Goal: Information Seeking & Learning: Learn about a topic

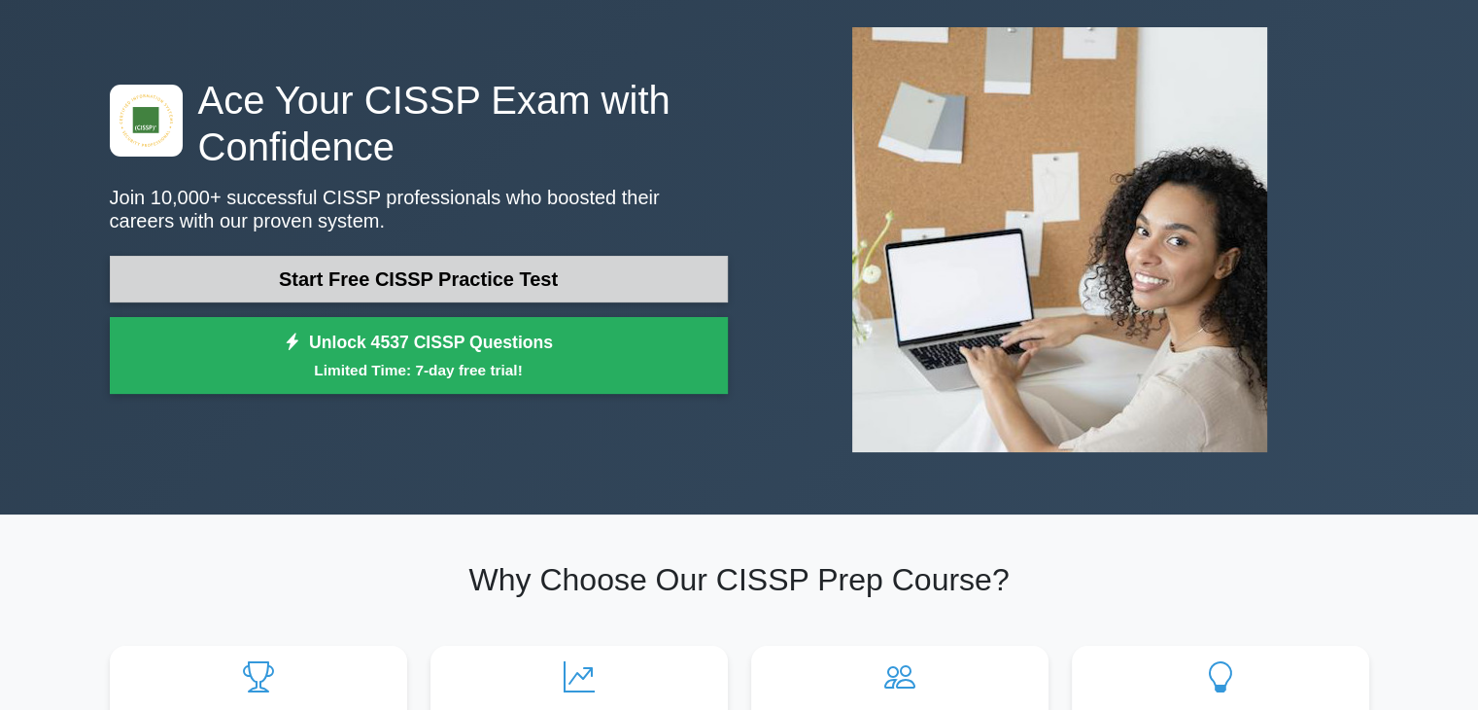
click at [517, 275] on link "Start Free CISSP Practice Test" at bounding box center [419, 279] width 618 height 47
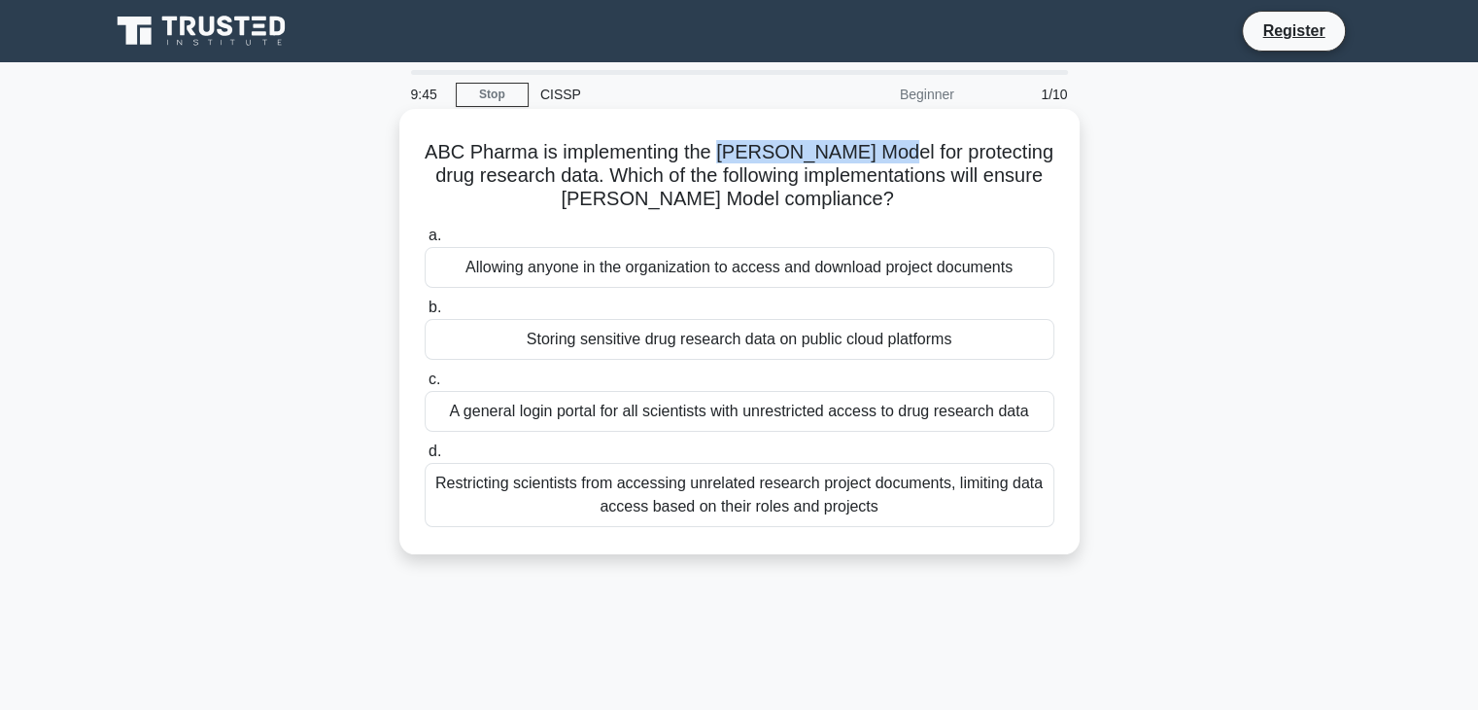
drag, startPoint x: 737, startPoint y: 149, endPoint x: 909, endPoint y: 164, distance: 172.7
click at [909, 164] on h5 "ABC Pharma is implementing the Brewer-Nash Model for protecting drug research d…" at bounding box center [740, 176] width 634 height 72
copy h5 "Brewer-Nash Model"
click at [736, 256] on div "Allowing anyone in the organization to access and download project documents" at bounding box center [740, 267] width 630 height 41
click at [425, 242] on input "a. Allowing anyone in the organization to access and download project documents" at bounding box center [425, 235] width 0 height 13
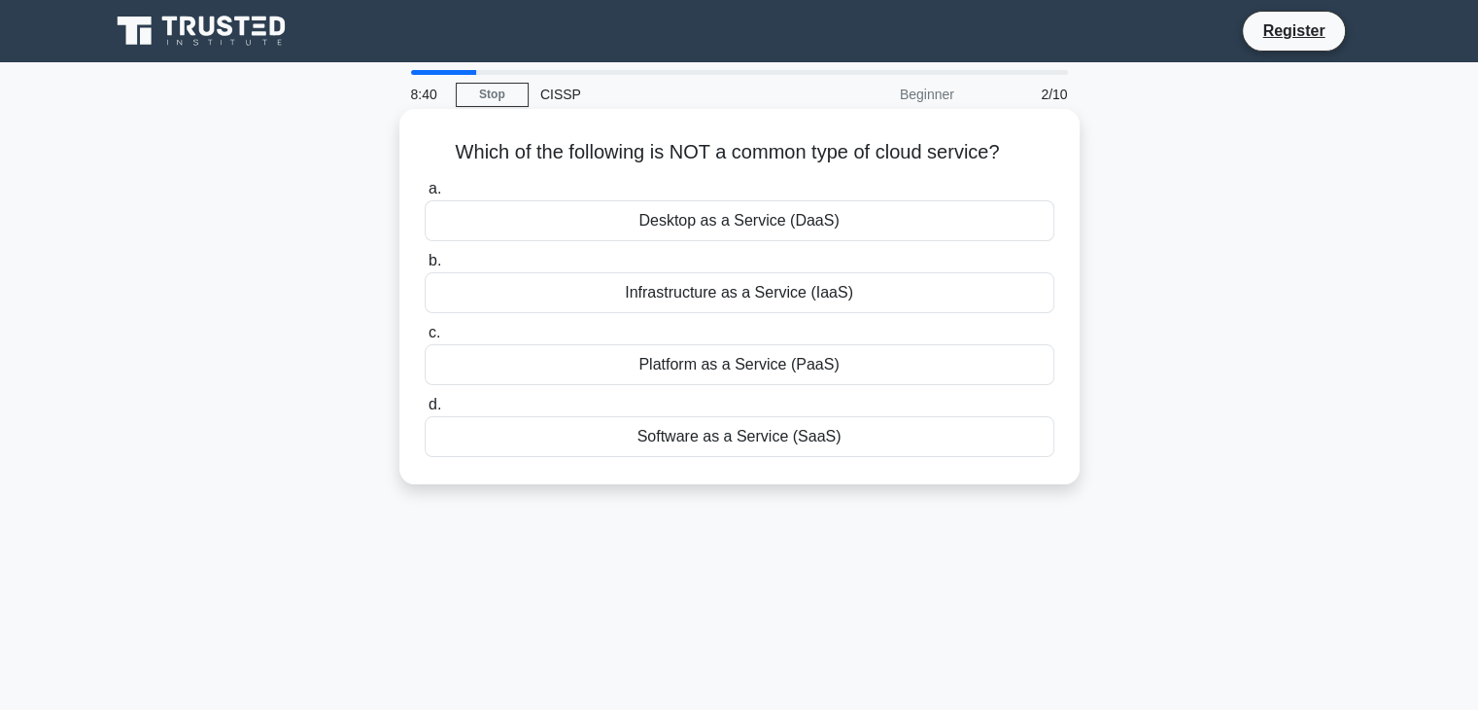
click at [796, 233] on div "Desktop as a Service (DaaS)" at bounding box center [740, 220] width 630 height 41
click at [425, 195] on input "a. Desktop as a Service (DaaS)" at bounding box center [425, 189] width 0 height 13
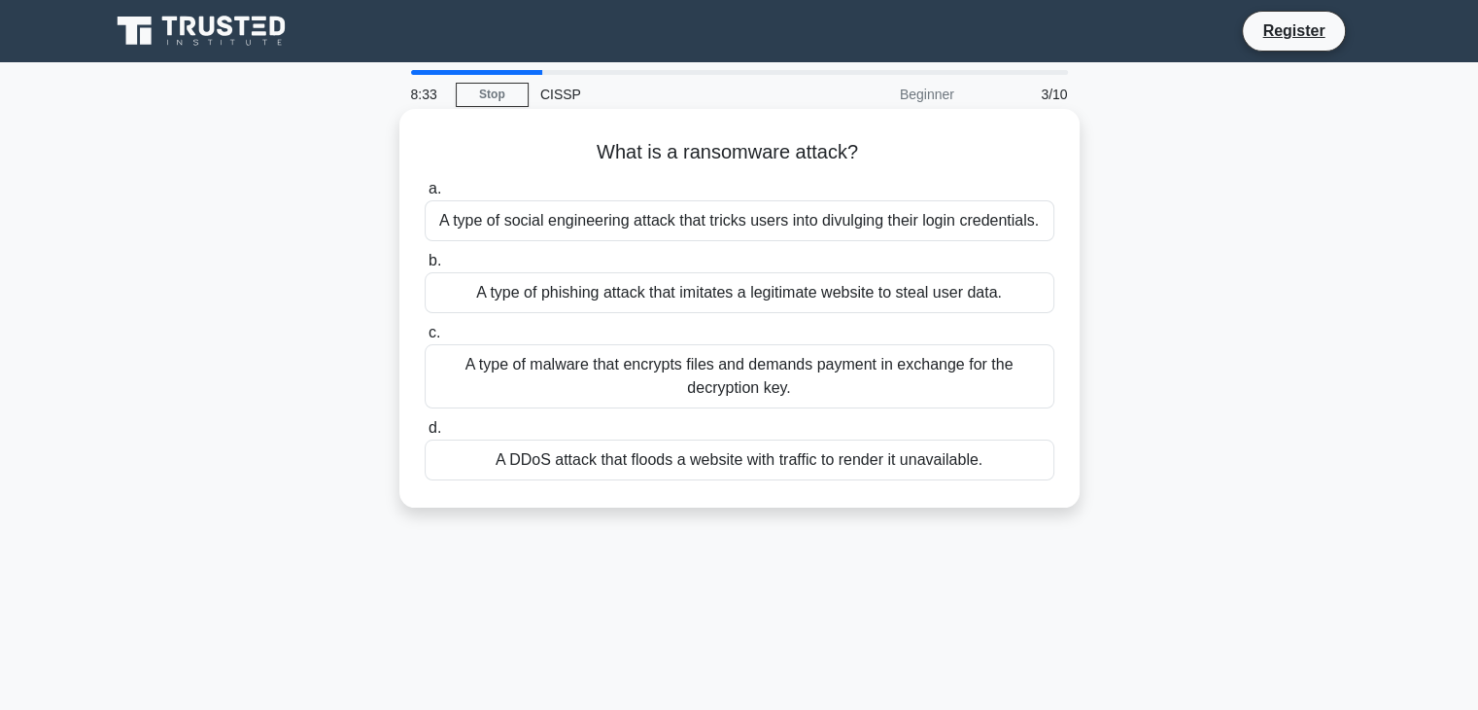
click at [889, 386] on div "A type of malware that encrypts files and demands payment in exchange for the d…" at bounding box center [740, 376] width 630 height 64
click at [425, 339] on input "c. A type of malware that encrypts files and demands payment in exchange for th…" at bounding box center [425, 333] width 0 height 13
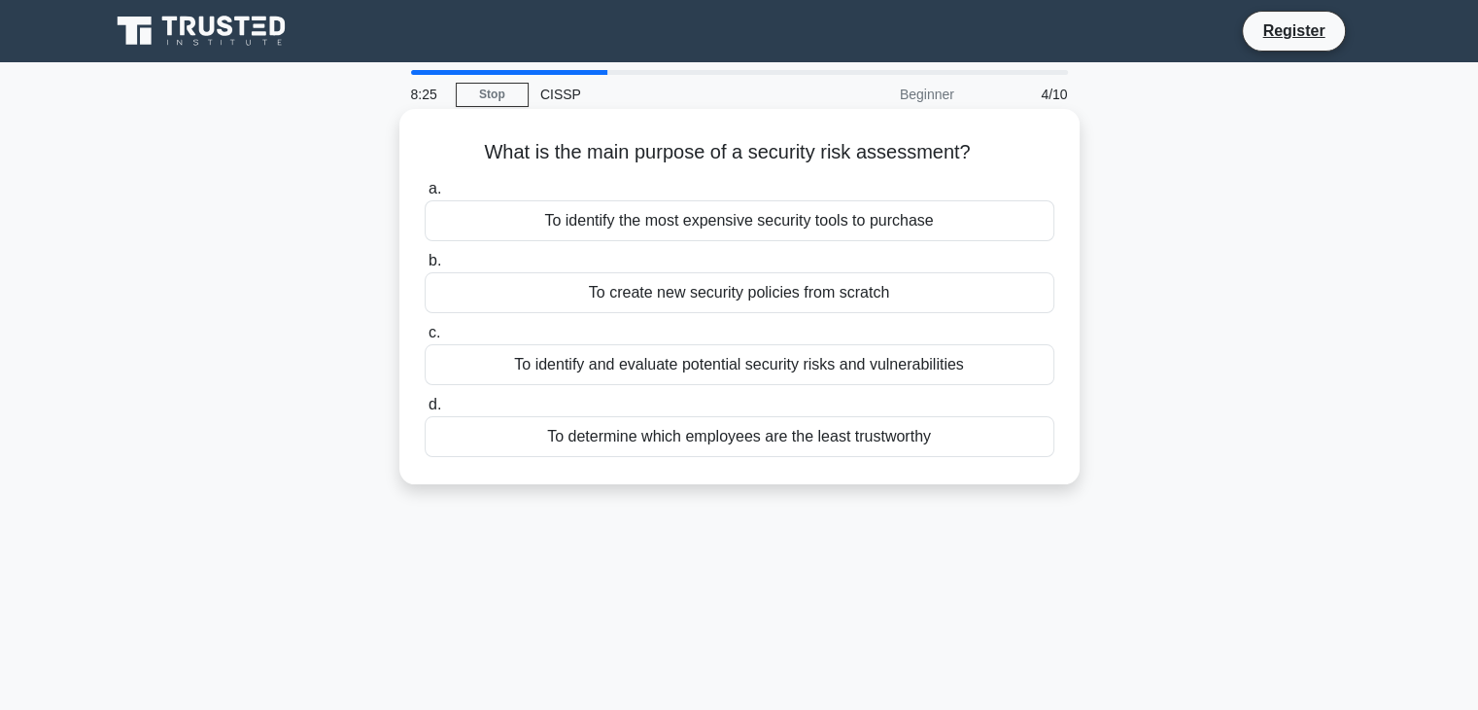
click at [810, 372] on div "To identify and evaluate potential security risks and vulnerabilities" at bounding box center [740, 364] width 630 height 41
click at [425, 339] on input "c. To identify and evaluate potential security risks and vulnerabilities" at bounding box center [425, 333] width 0 height 13
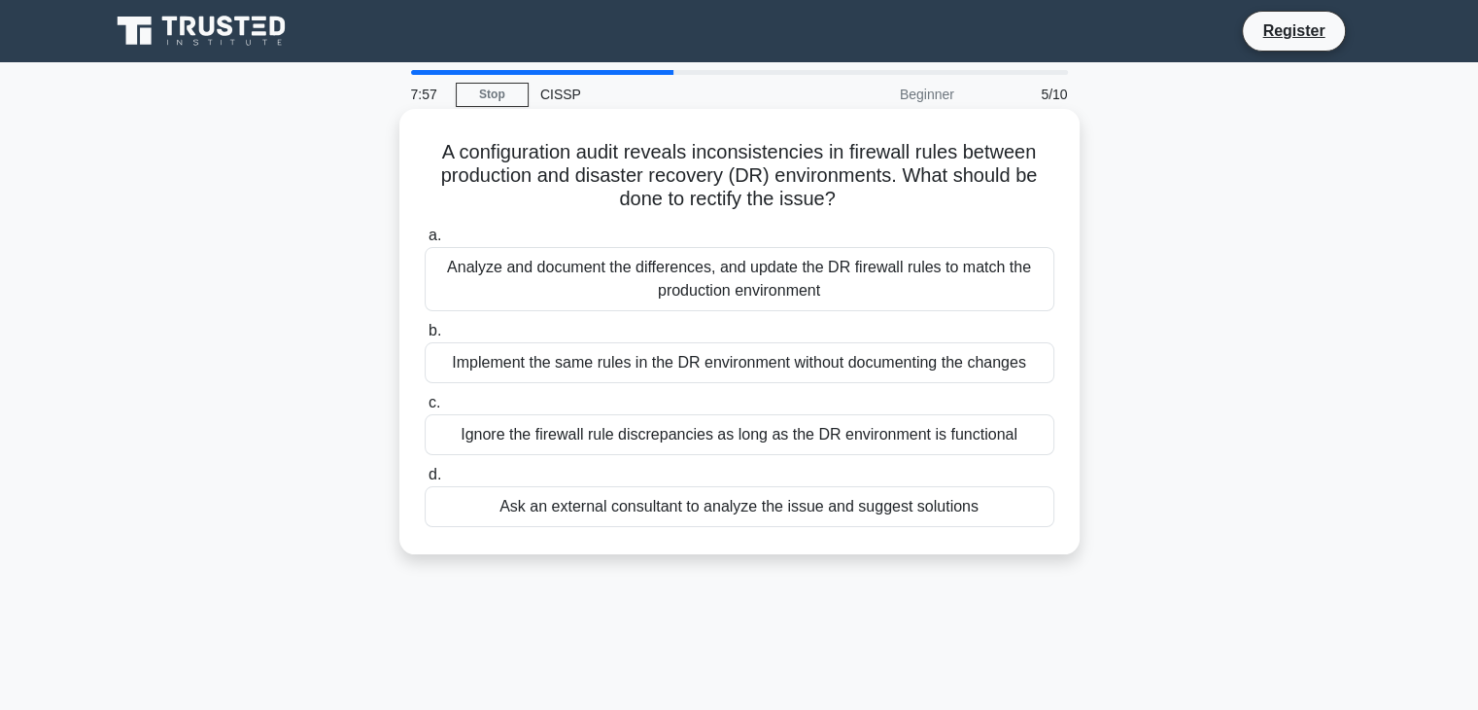
click at [576, 288] on div "Analyze and document the differences, and update the DR firewall rules to match…" at bounding box center [740, 279] width 630 height 64
click at [425, 242] on input "a. Analyze and document the differences, and update the DR firewall rules to ma…" at bounding box center [425, 235] width 0 height 13
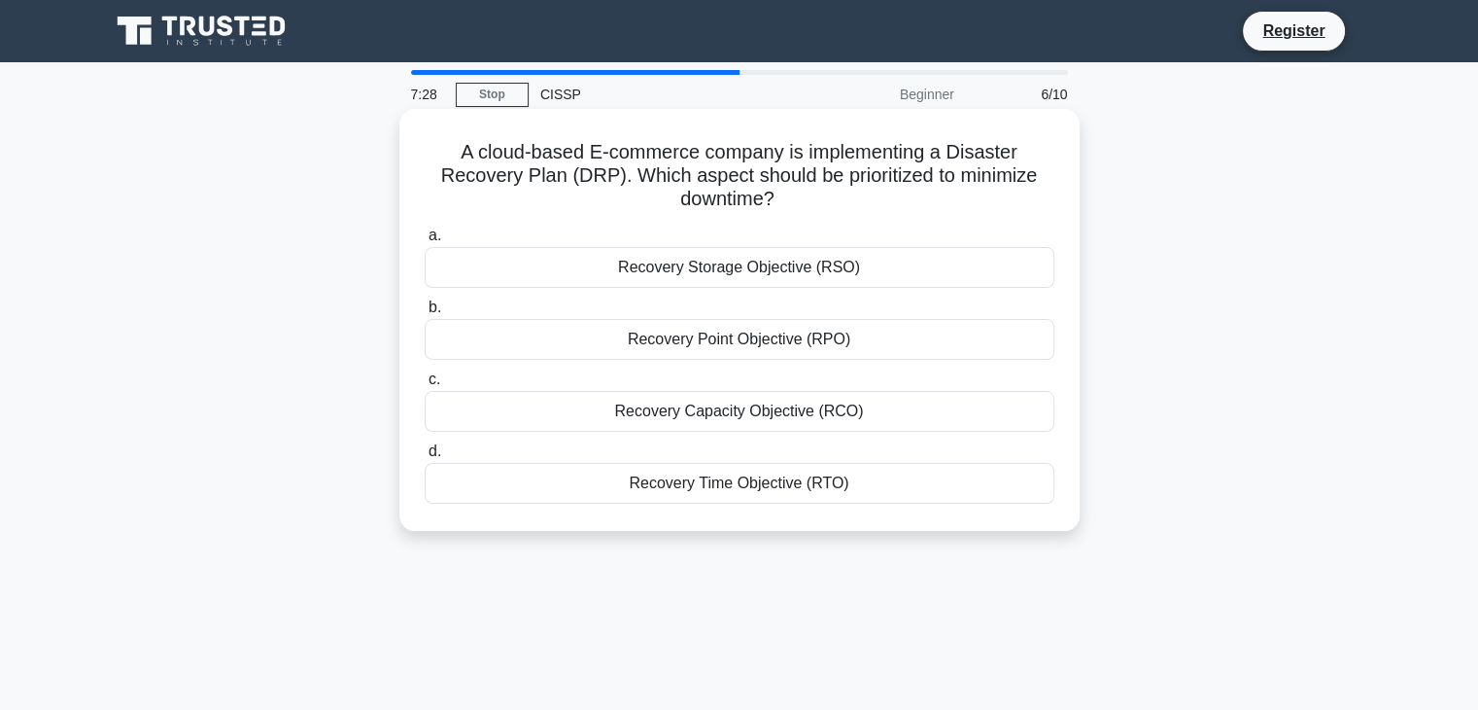
click at [745, 489] on div "Recovery Time Objective (RTO)" at bounding box center [740, 483] width 630 height 41
click at [425, 458] on input "d. Recovery Time Objective (RTO)" at bounding box center [425, 451] width 0 height 13
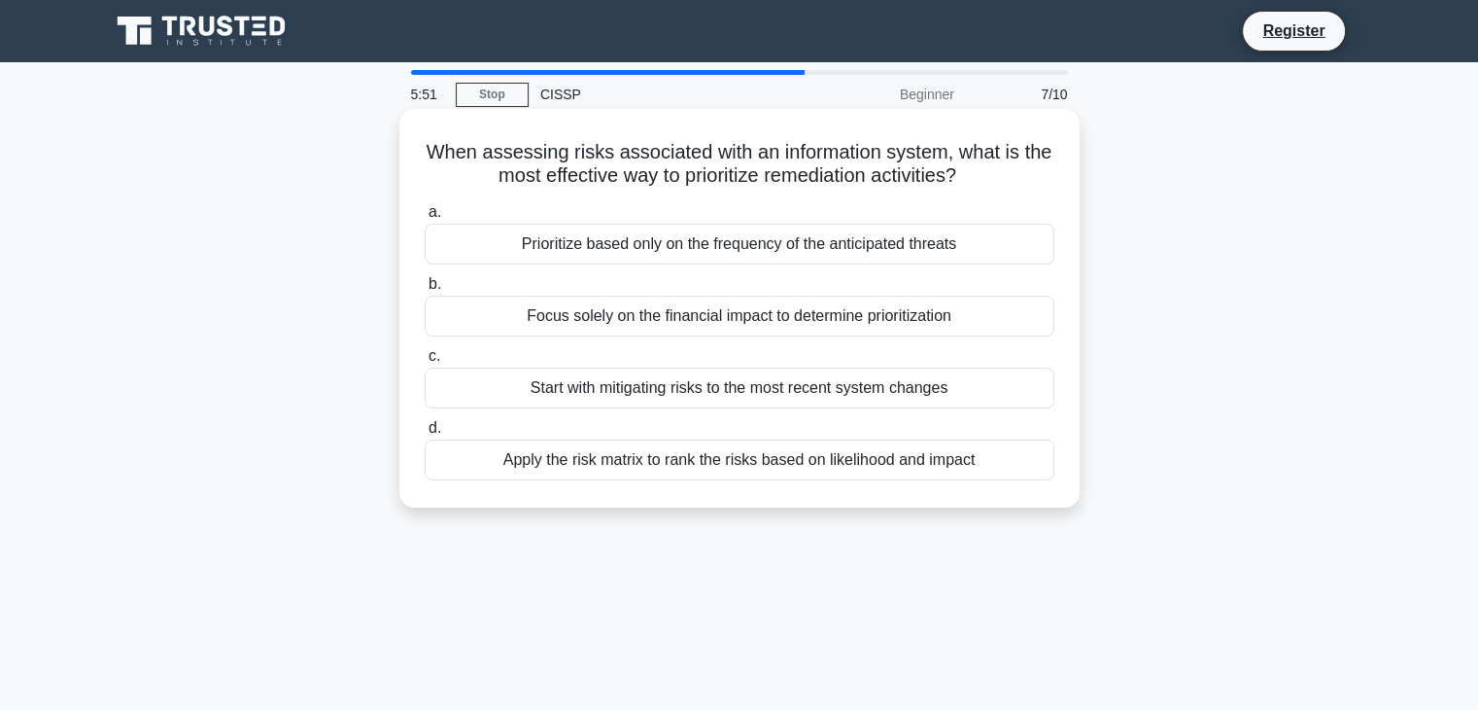
click at [753, 460] on div "Apply the risk matrix to rank the risks based on likelihood and impact" at bounding box center [740, 459] width 630 height 41
click at [425, 434] on input "d. Apply the risk matrix to rank the risks based on likelihood and impact" at bounding box center [425, 428] width 0 height 13
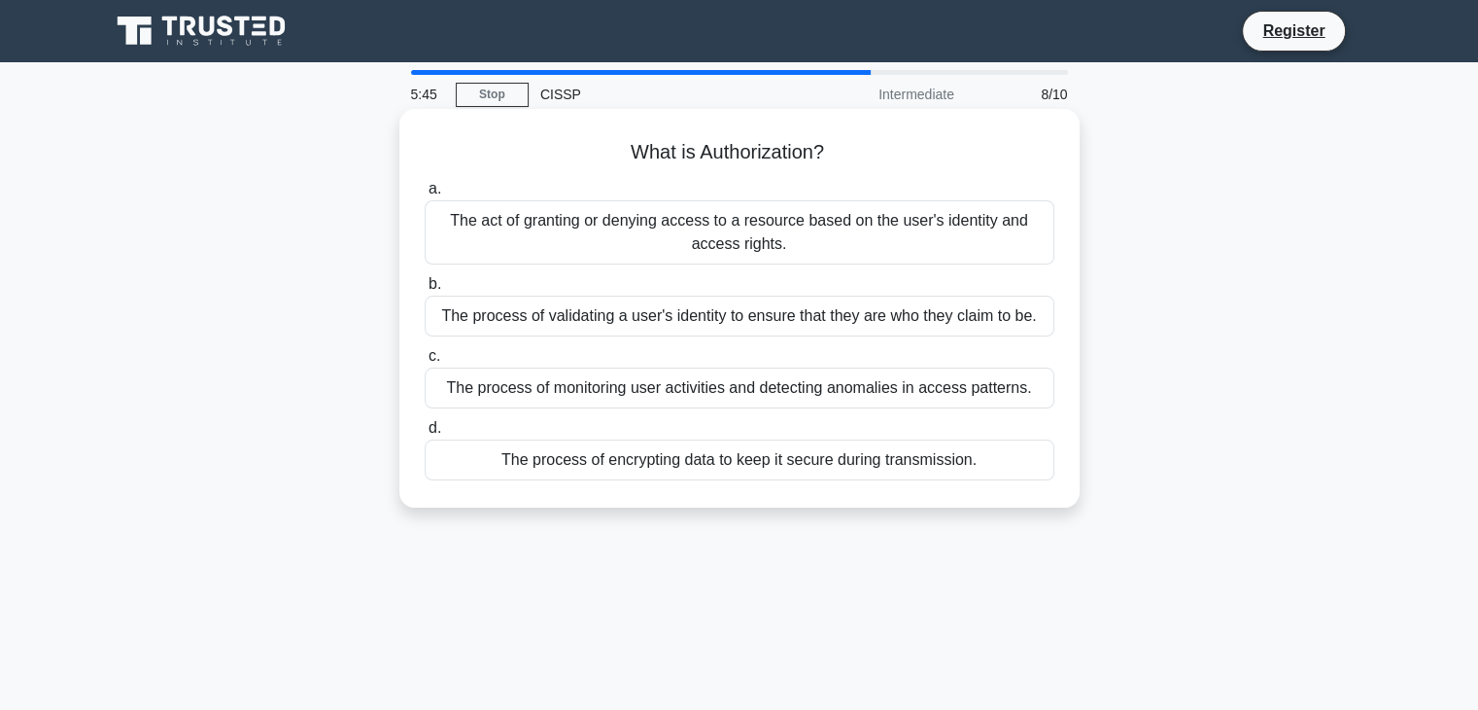
click at [777, 236] on div "The act of granting or denying access to a resource based on the user's identit…" at bounding box center [740, 232] width 630 height 64
click at [425, 195] on input "a. The act of granting or denying access to a resource based on the user's iden…" at bounding box center [425, 189] width 0 height 13
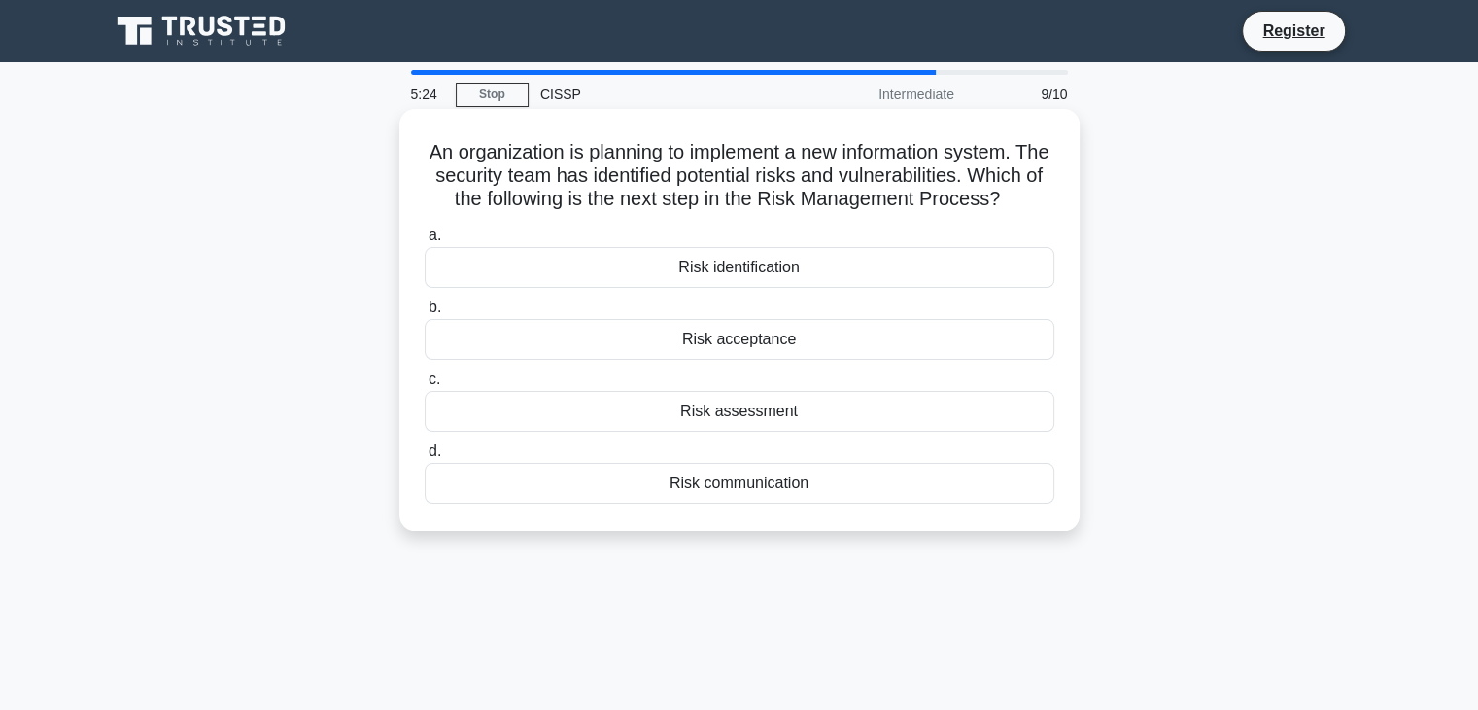
click at [798, 432] on div "Risk assessment" at bounding box center [740, 411] width 630 height 41
click at [425, 386] on input "c. Risk assessment" at bounding box center [425, 379] width 0 height 13
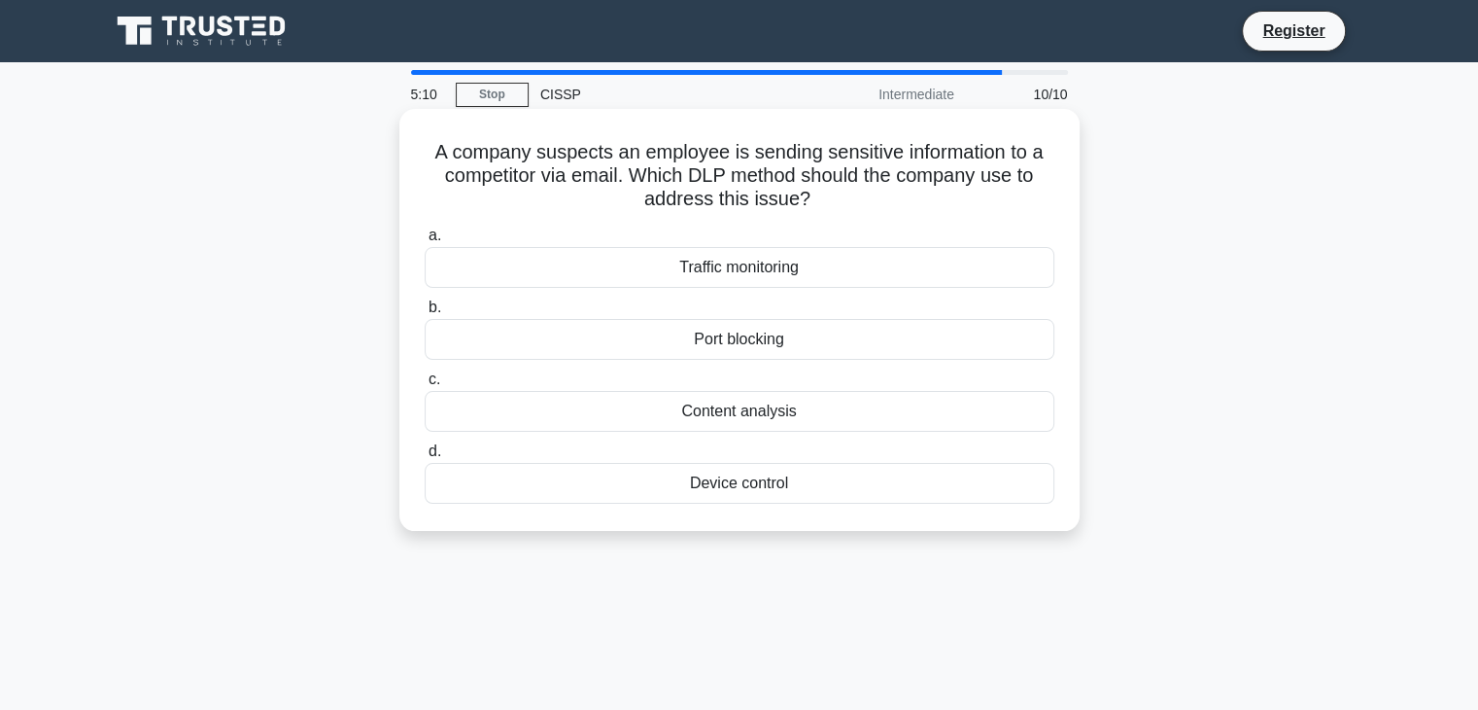
click at [784, 413] on div "Content analysis" at bounding box center [740, 411] width 630 height 41
click at [425, 386] on input "c. Content analysis" at bounding box center [425, 379] width 0 height 13
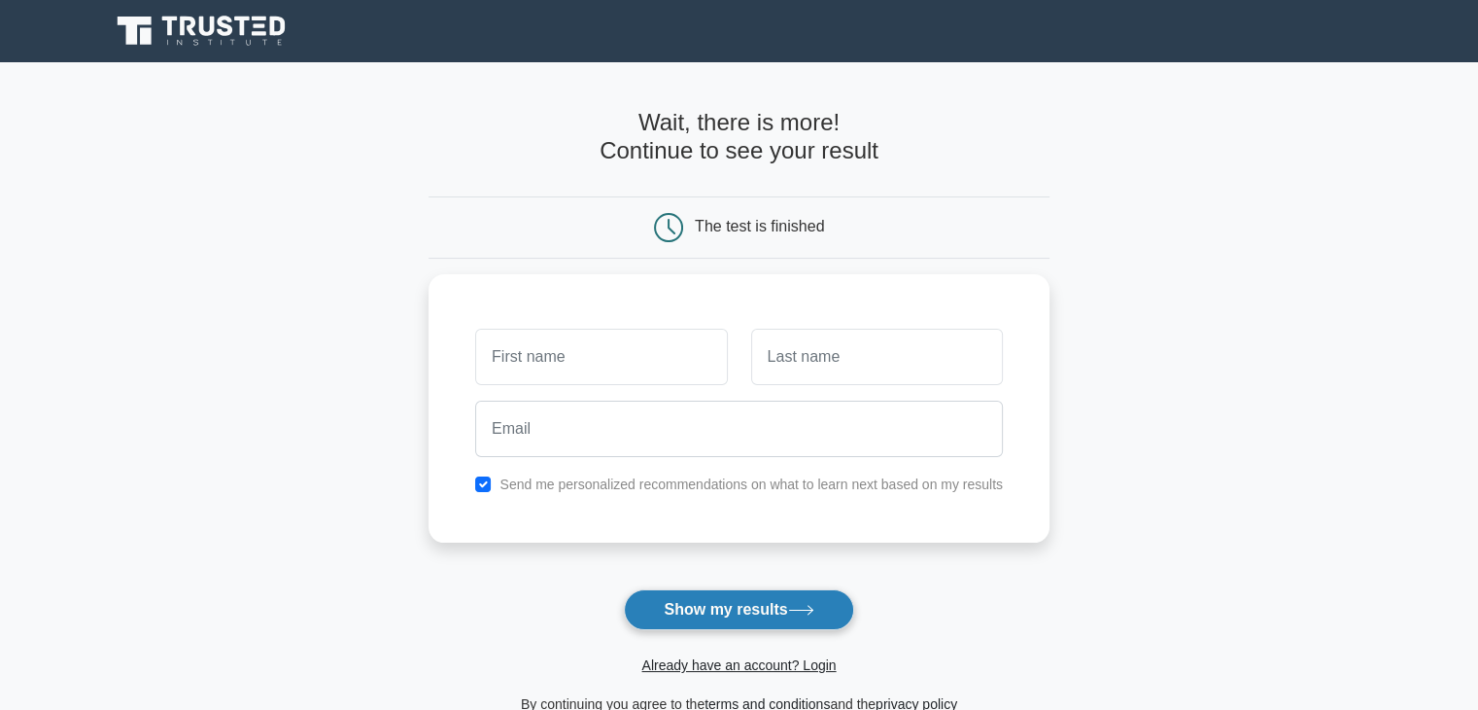
click at [747, 603] on button "Show my results" at bounding box center [738, 609] width 229 height 41
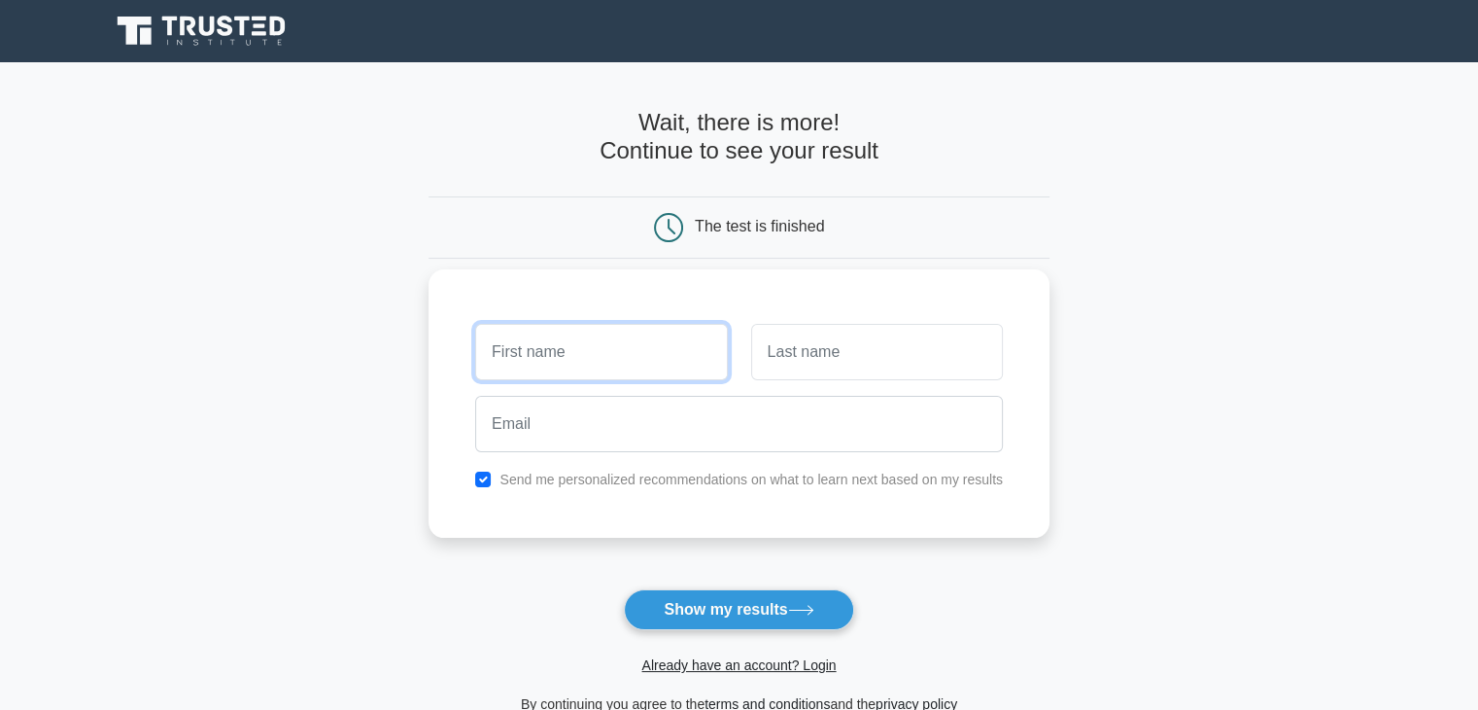
click at [568, 354] on input "text" at bounding box center [601, 352] width 252 height 56
type input "Daven"
click at [801, 360] on input "text" at bounding box center [877, 352] width 252 height 56
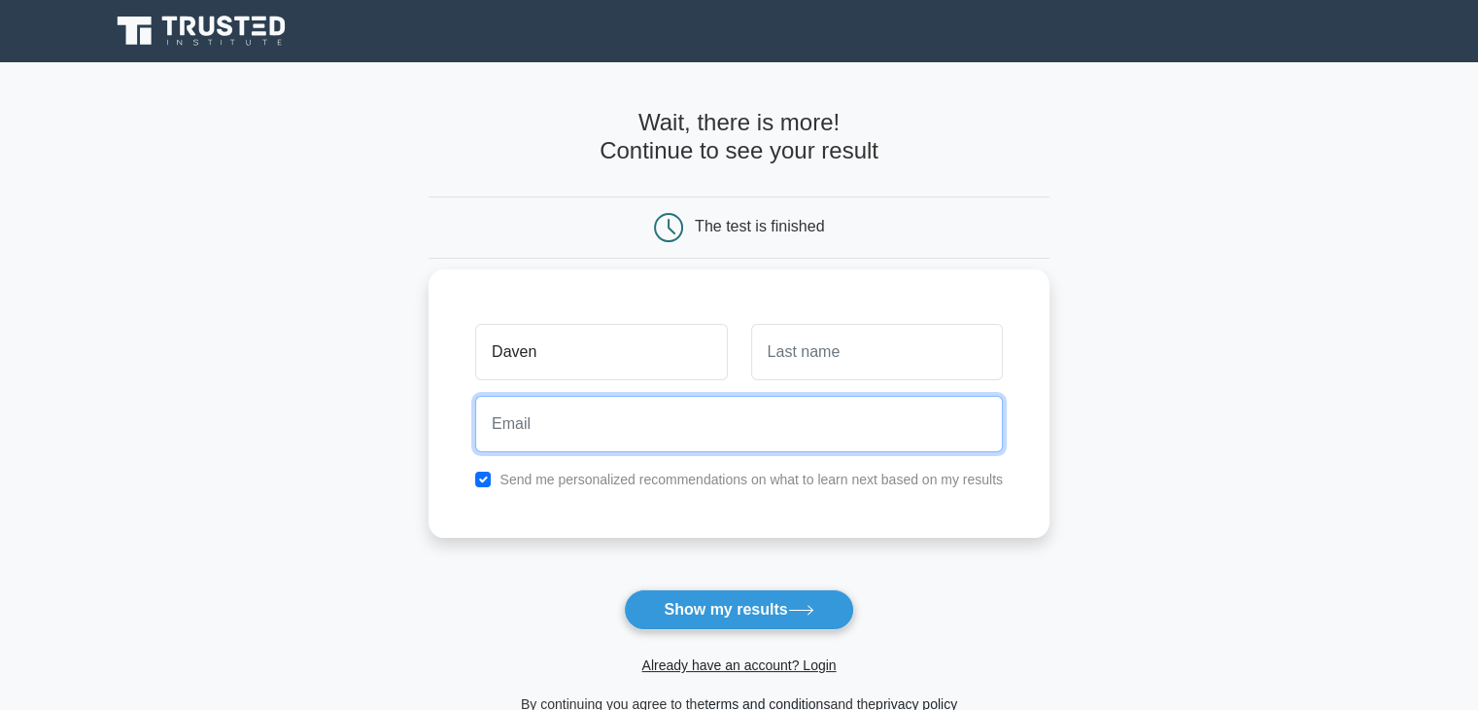
click at [704, 411] on input "email" at bounding box center [739, 424] width 528 height 56
type input "[EMAIL_ADDRESS][DOMAIN_NAME]"
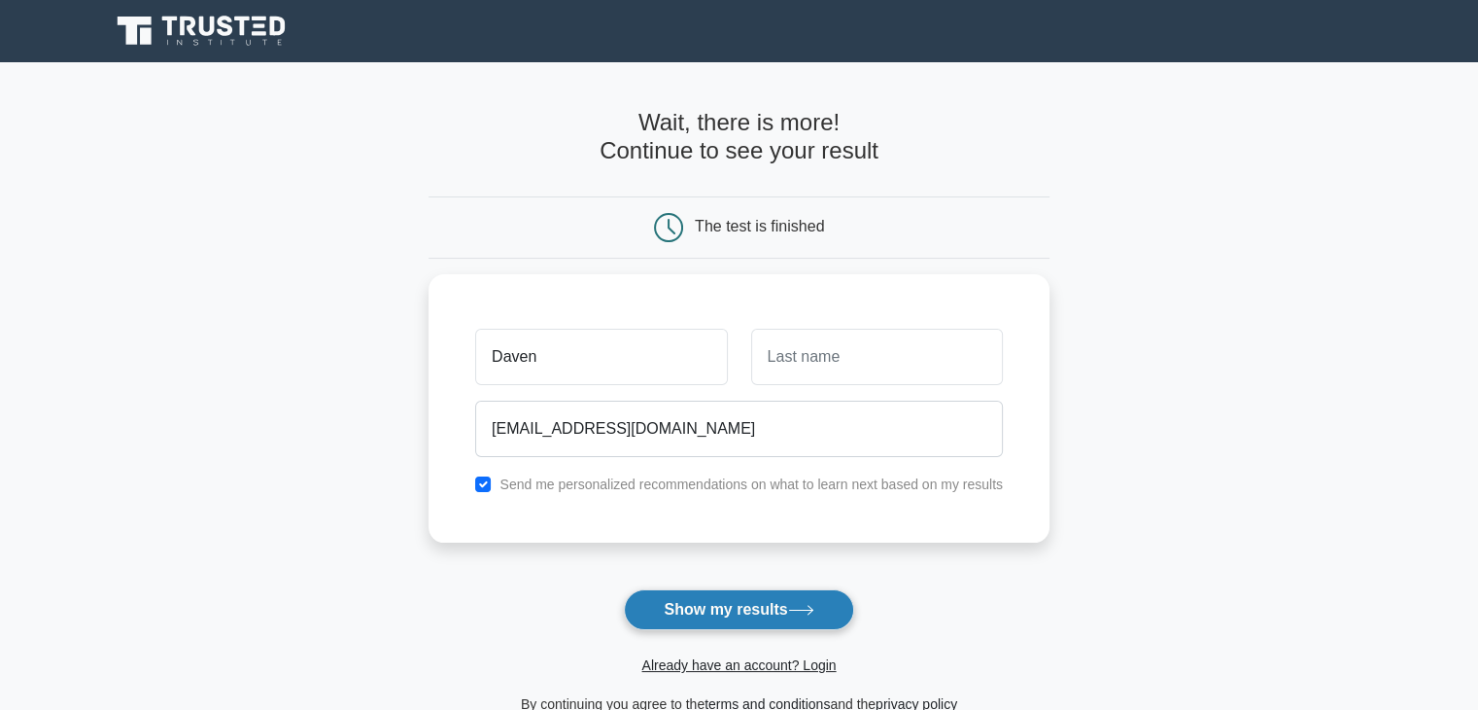
click at [719, 600] on button "Show my results" at bounding box center [738, 609] width 229 height 41
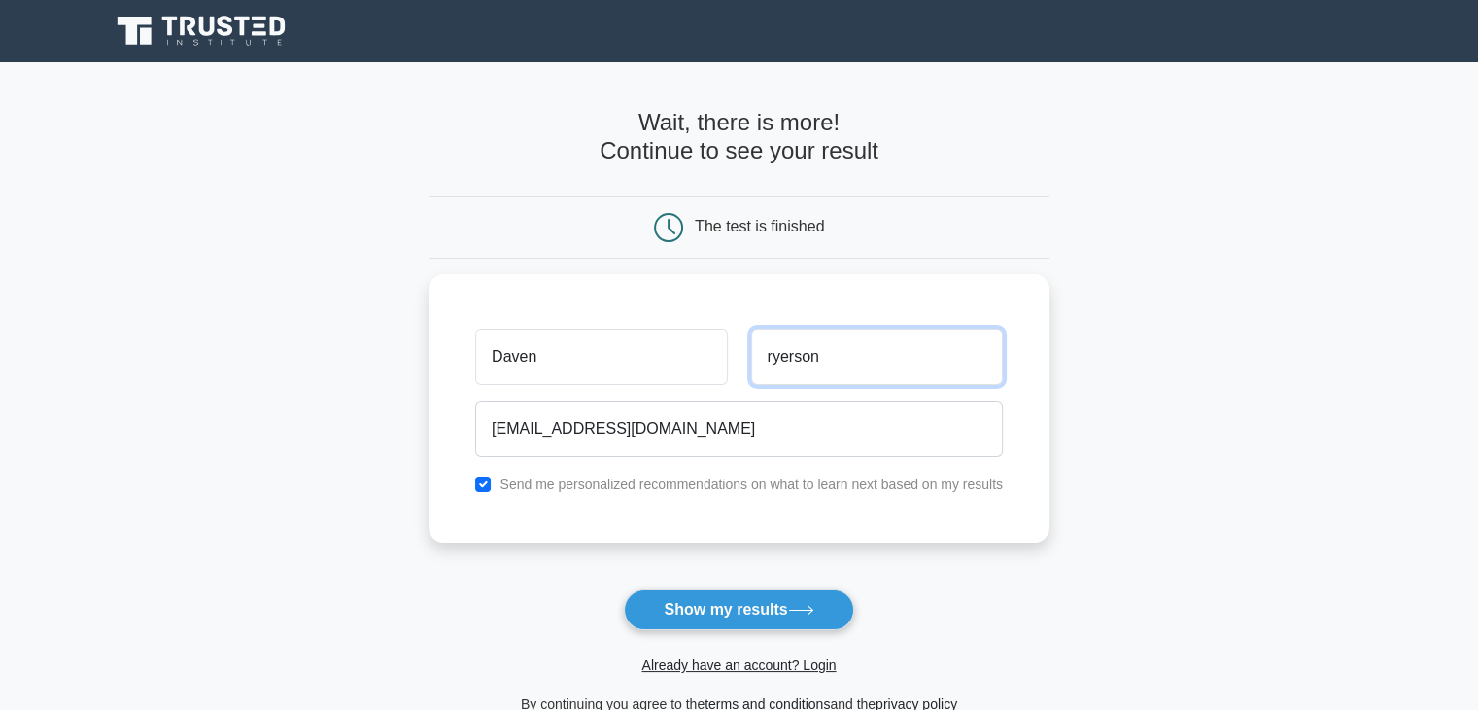
type input "ryerson"
click at [778, 638] on div "Already have an account? Login" at bounding box center [739, 653] width 621 height 47
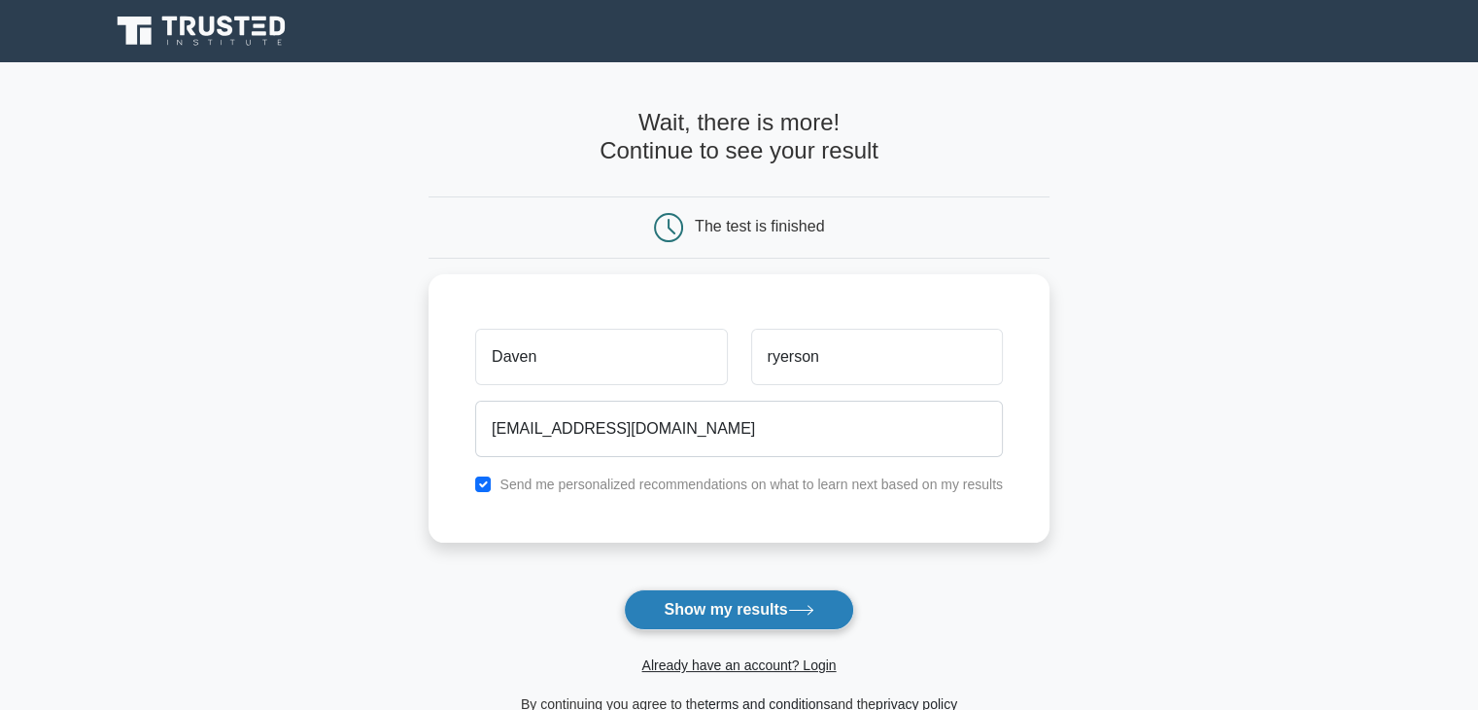
click at [774, 607] on button "Show my results" at bounding box center [738, 609] width 229 height 41
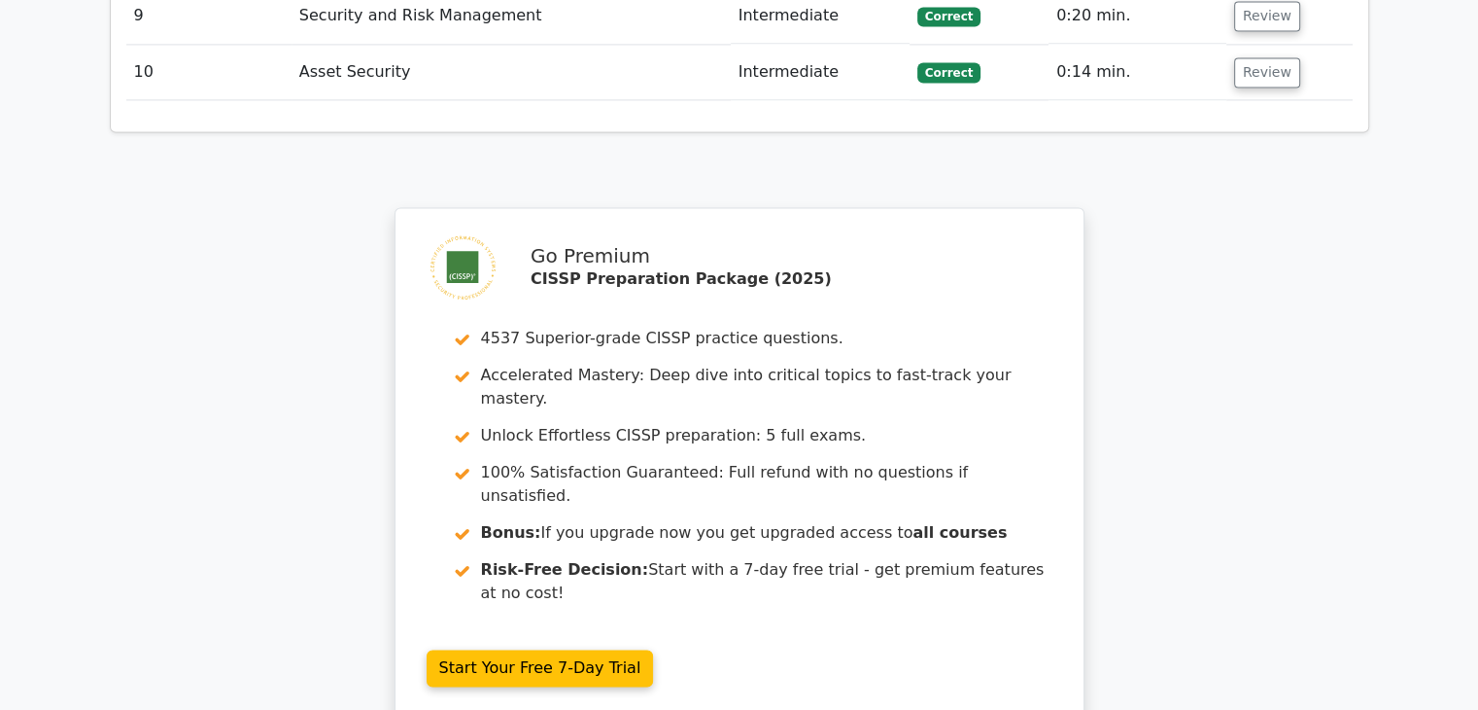
scroll to position [2990, 0]
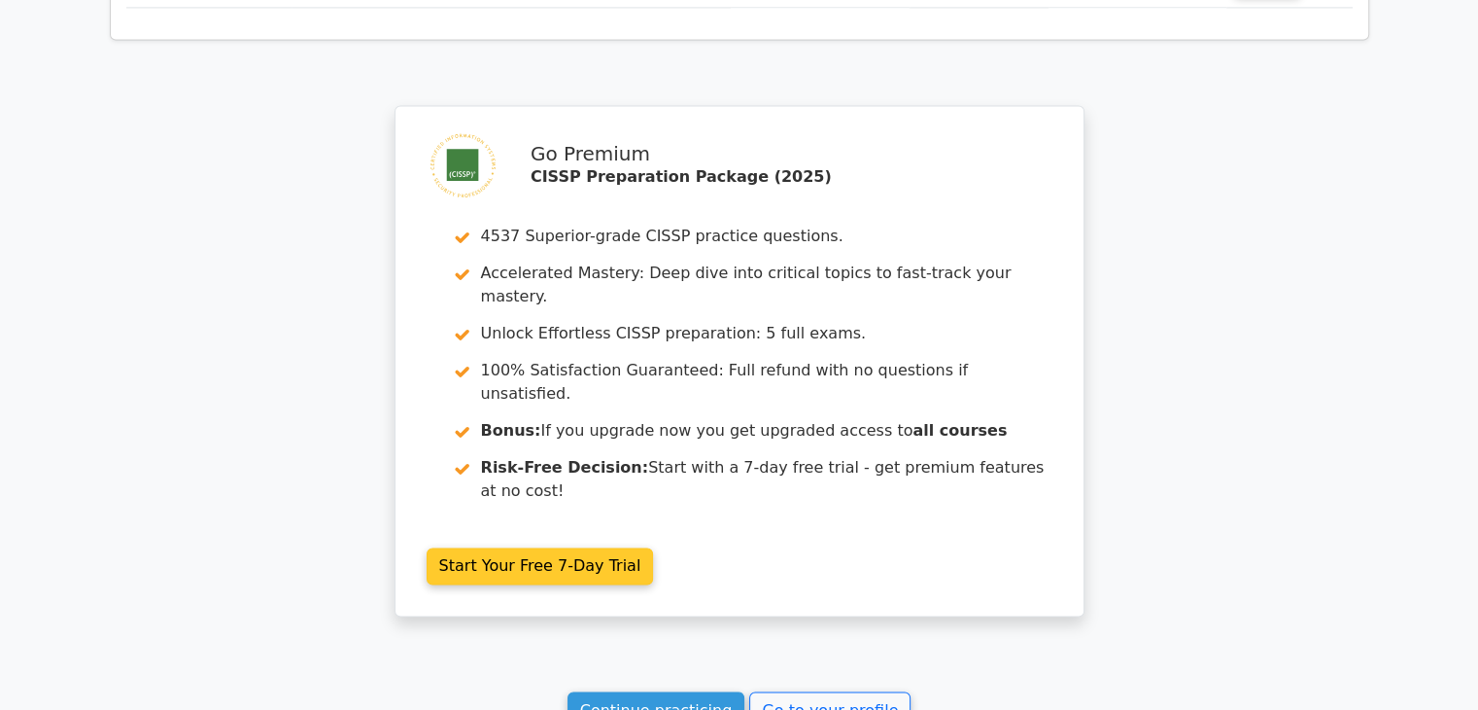
click at [538, 547] on link "Start Your Free 7-Day Trial" at bounding box center [540, 565] width 227 height 37
